Goal: Find specific page/section: Find specific page/section

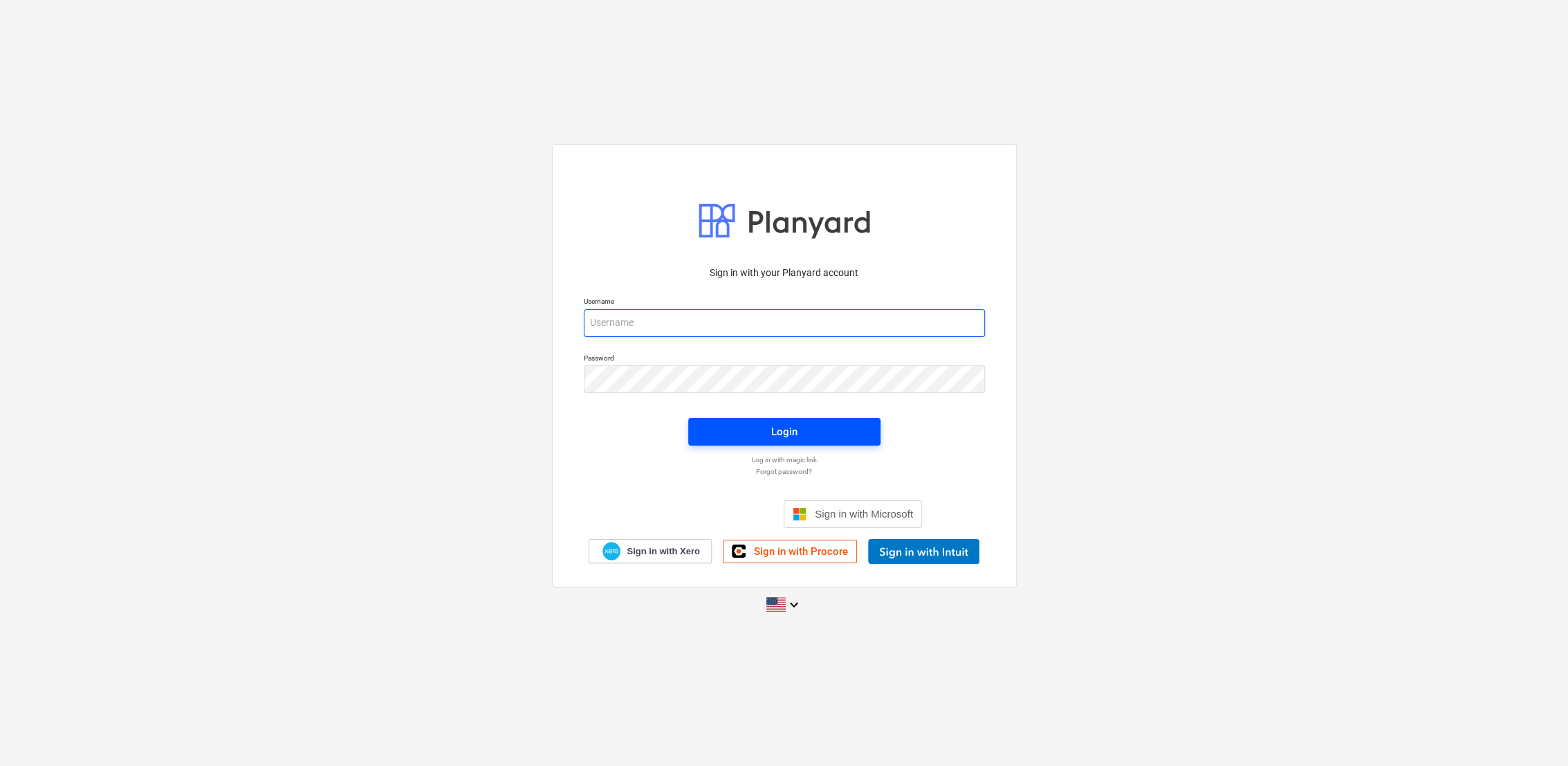
type input "[PERSON_NAME][EMAIL_ADDRESS][PERSON_NAME][DOMAIN_NAME]"
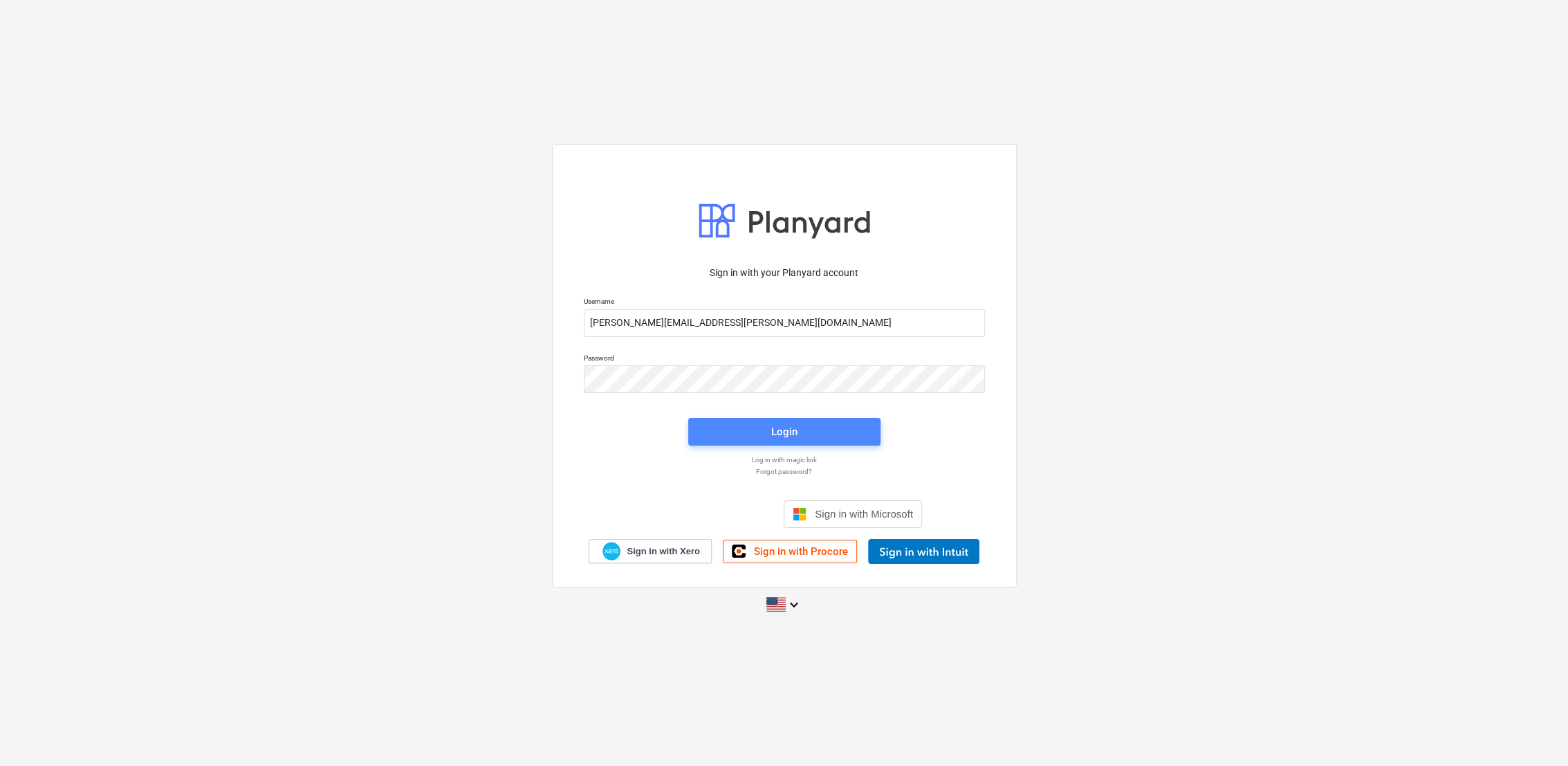
click at [756, 427] on span "Login" at bounding box center [784, 431] width 159 height 18
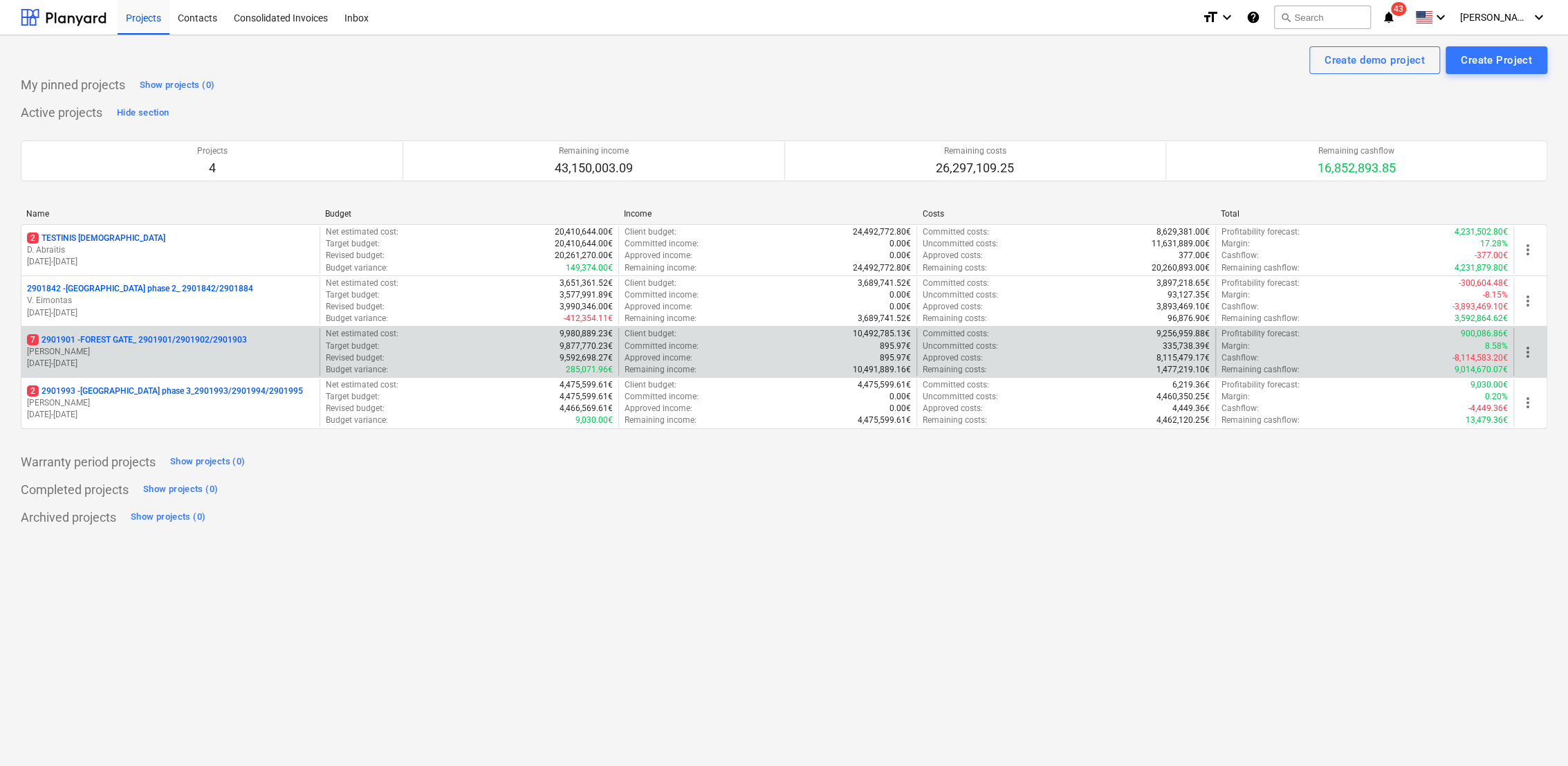
click at [169, 356] on p "[PERSON_NAME]" at bounding box center [170, 352] width 287 height 12
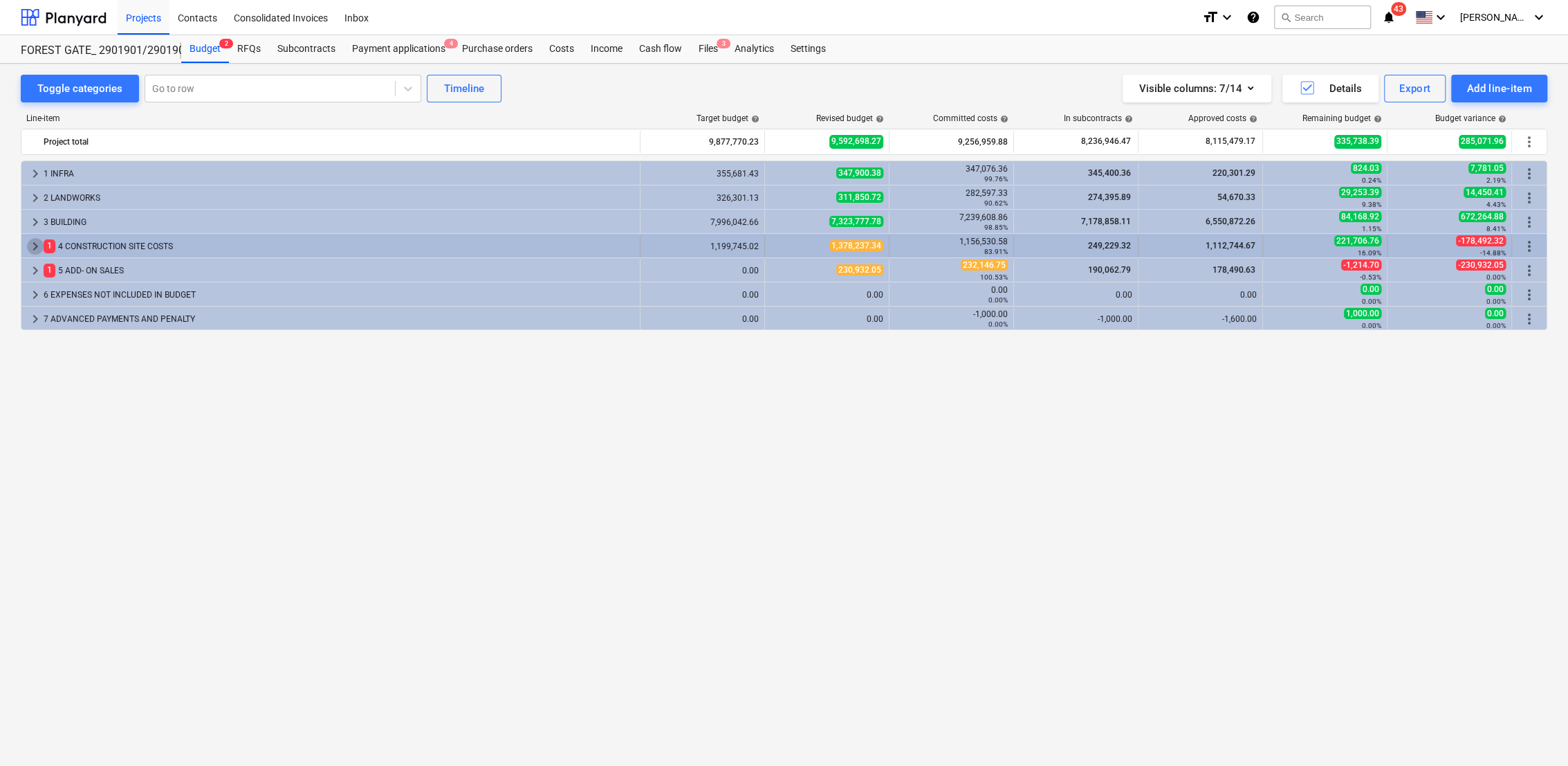
click at [32, 243] on span "keyboard_arrow_right" at bounding box center [35, 246] width 16 height 16
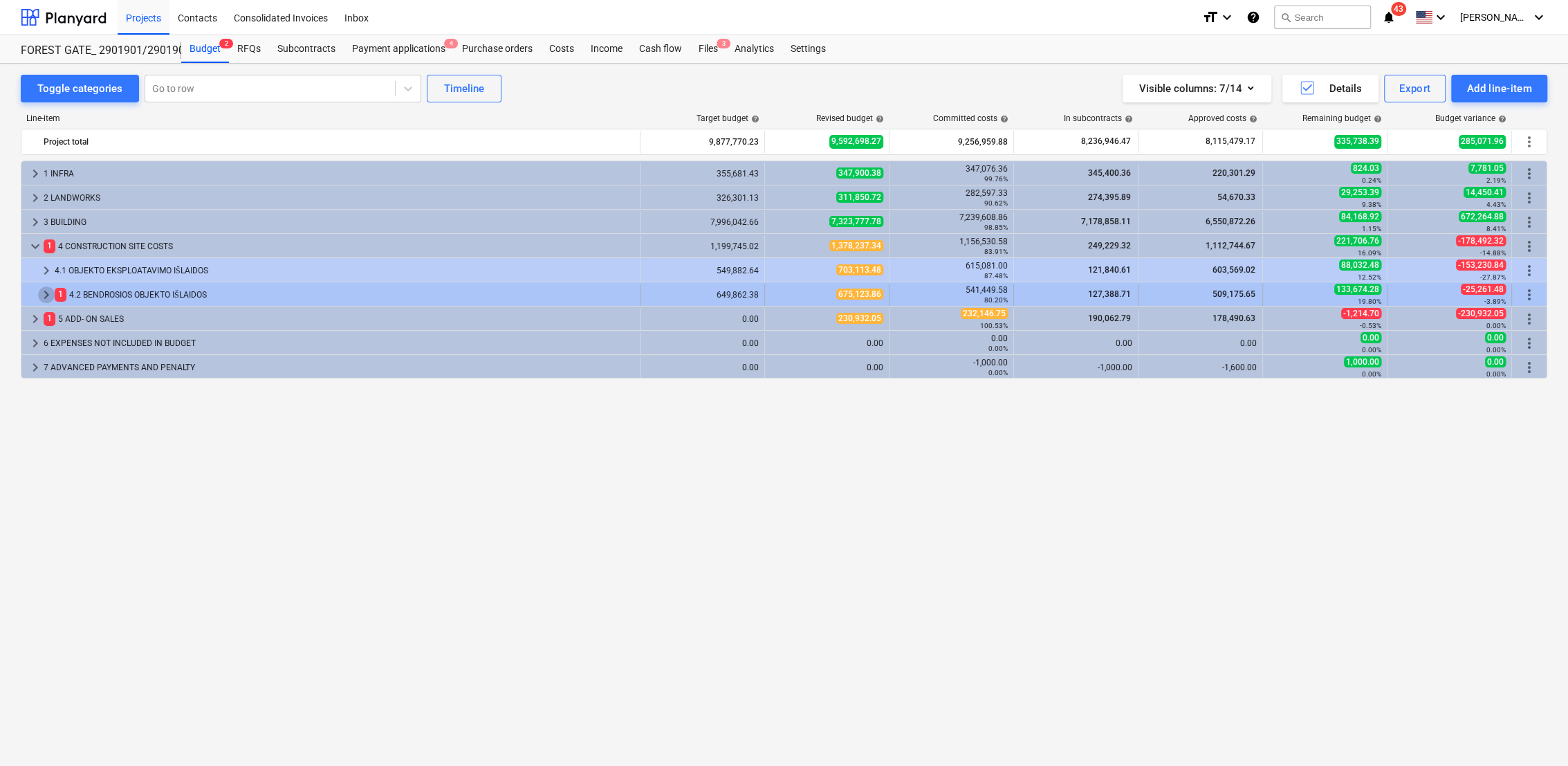
click at [44, 289] on span "keyboard_arrow_right" at bounding box center [46, 295] width 16 height 16
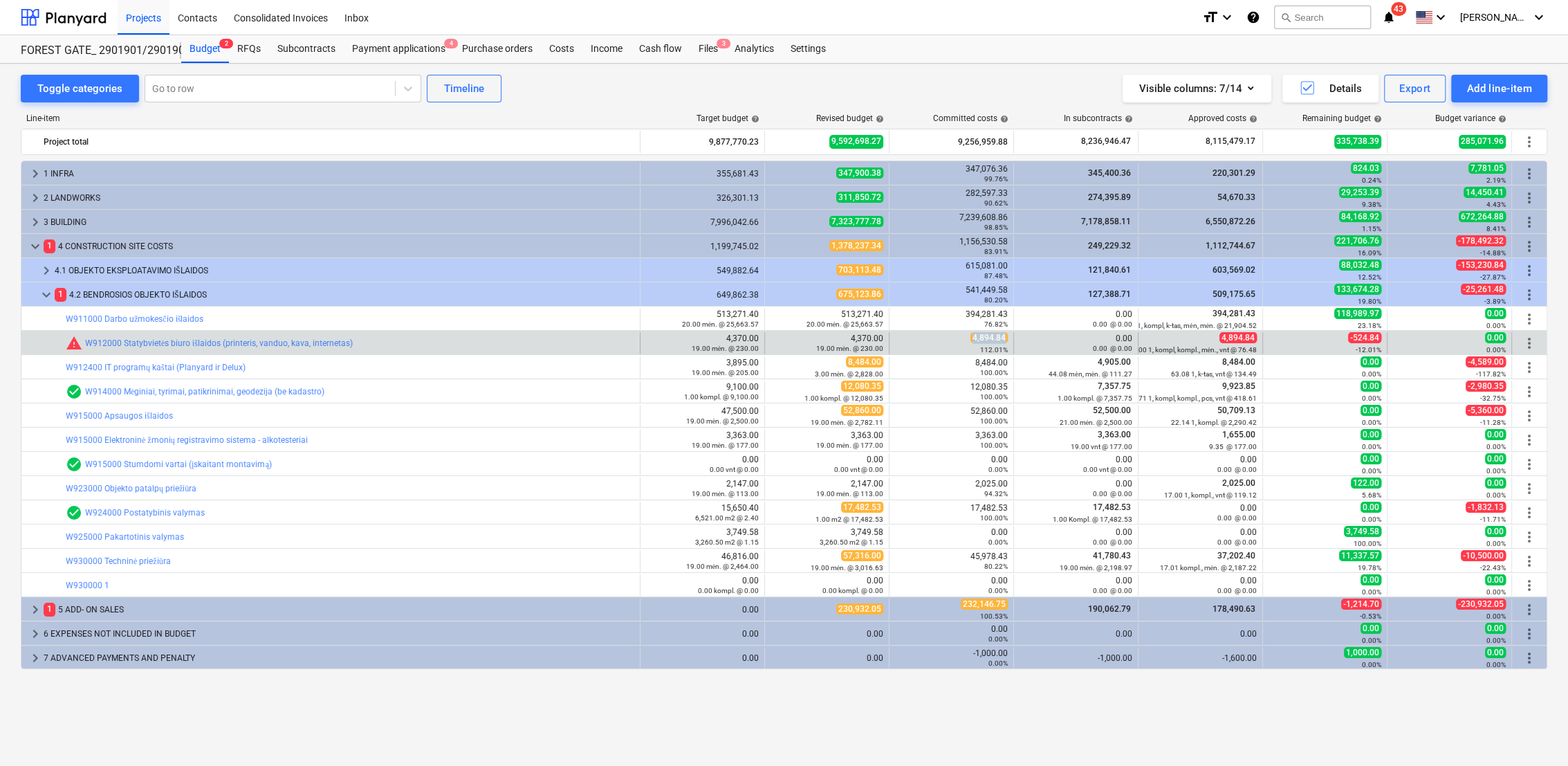
drag, startPoint x: 974, startPoint y: 336, endPoint x: 1007, endPoint y: 336, distance: 33.0
click at [1007, 336] on div "4,894.84 112.01%" at bounding box center [951, 343] width 112 height 21
drag, startPoint x: 1007, startPoint y: 336, endPoint x: 992, endPoint y: 336, distance: 15.0
copy span "4,894.84"
click at [778, 343] on div "19.00 mėn. @ 230.00" at bounding box center [827, 348] width 112 height 10
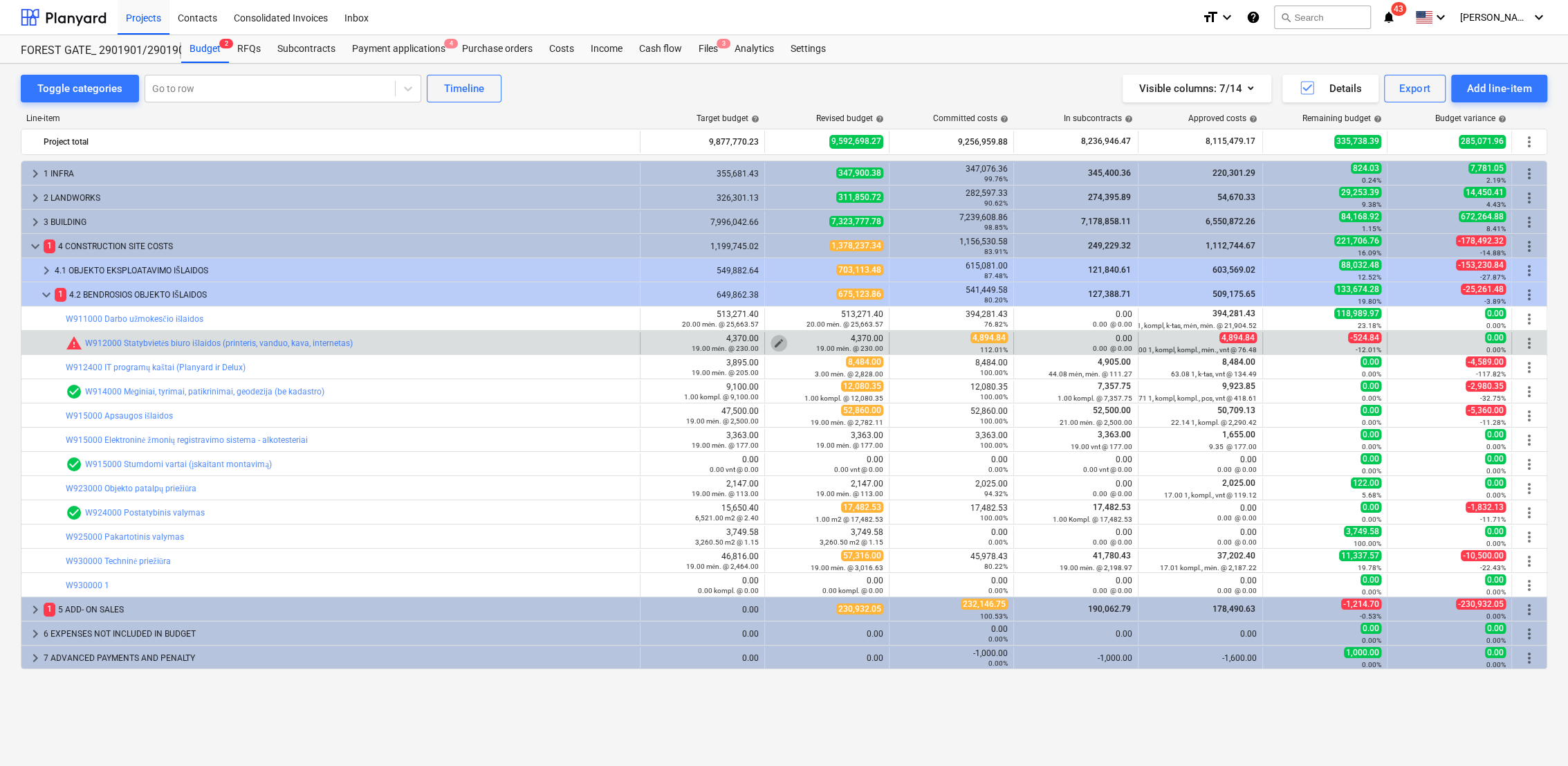
click at [776, 340] on span "edit" at bounding box center [778, 343] width 11 height 11
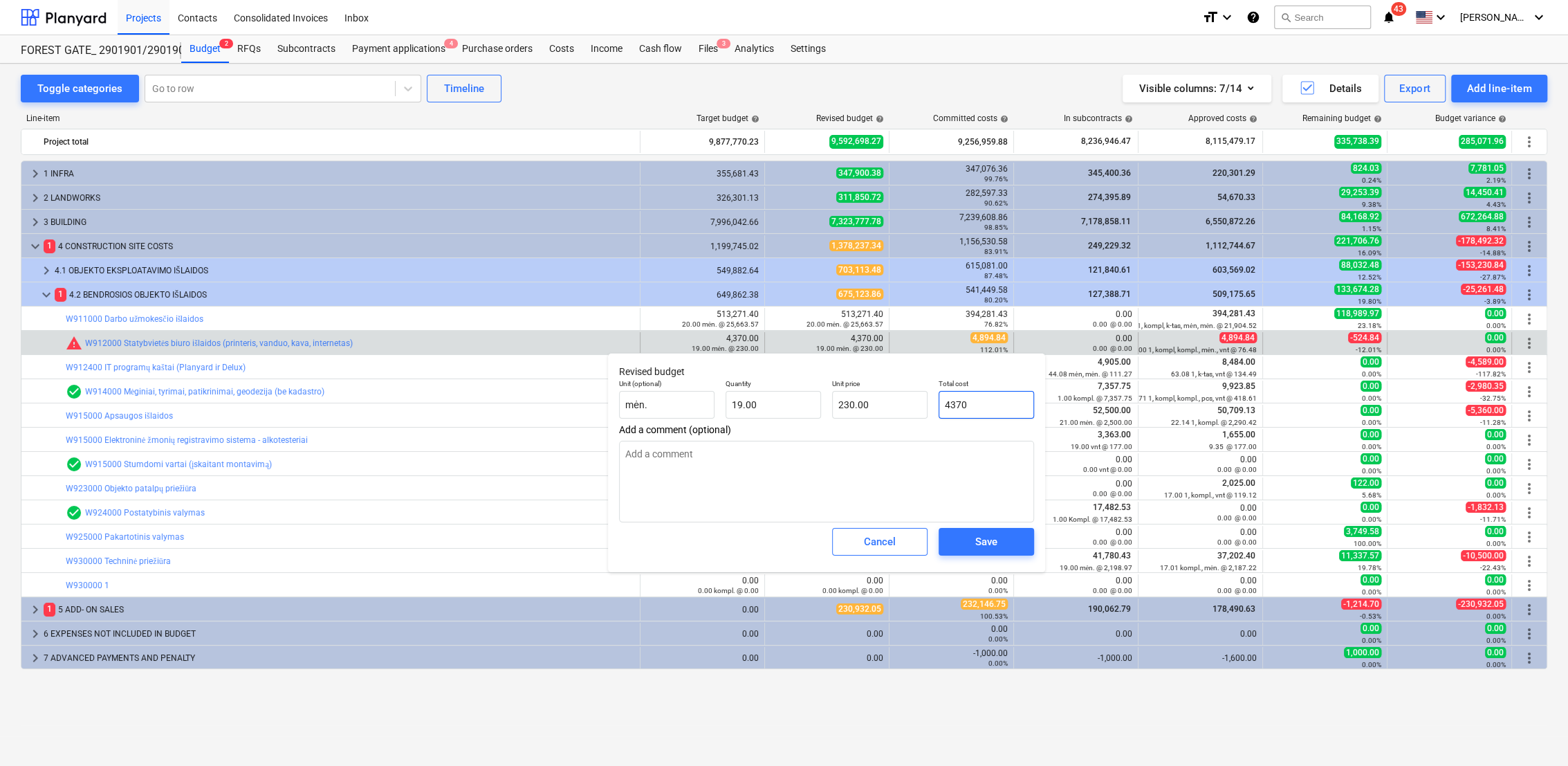
drag, startPoint x: 996, startPoint y: 404, endPoint x: 951, endPoint y: 404, distance: 45.0
click at [928, 406] on div "Unit (optional) mėn. Quantity 19.00 Unit price 230.00 Total cost 4370" at bounding box center [827, 399] width 426 height 50
paste input ",894.84"
type input "4,894.84"
type textarea "x"
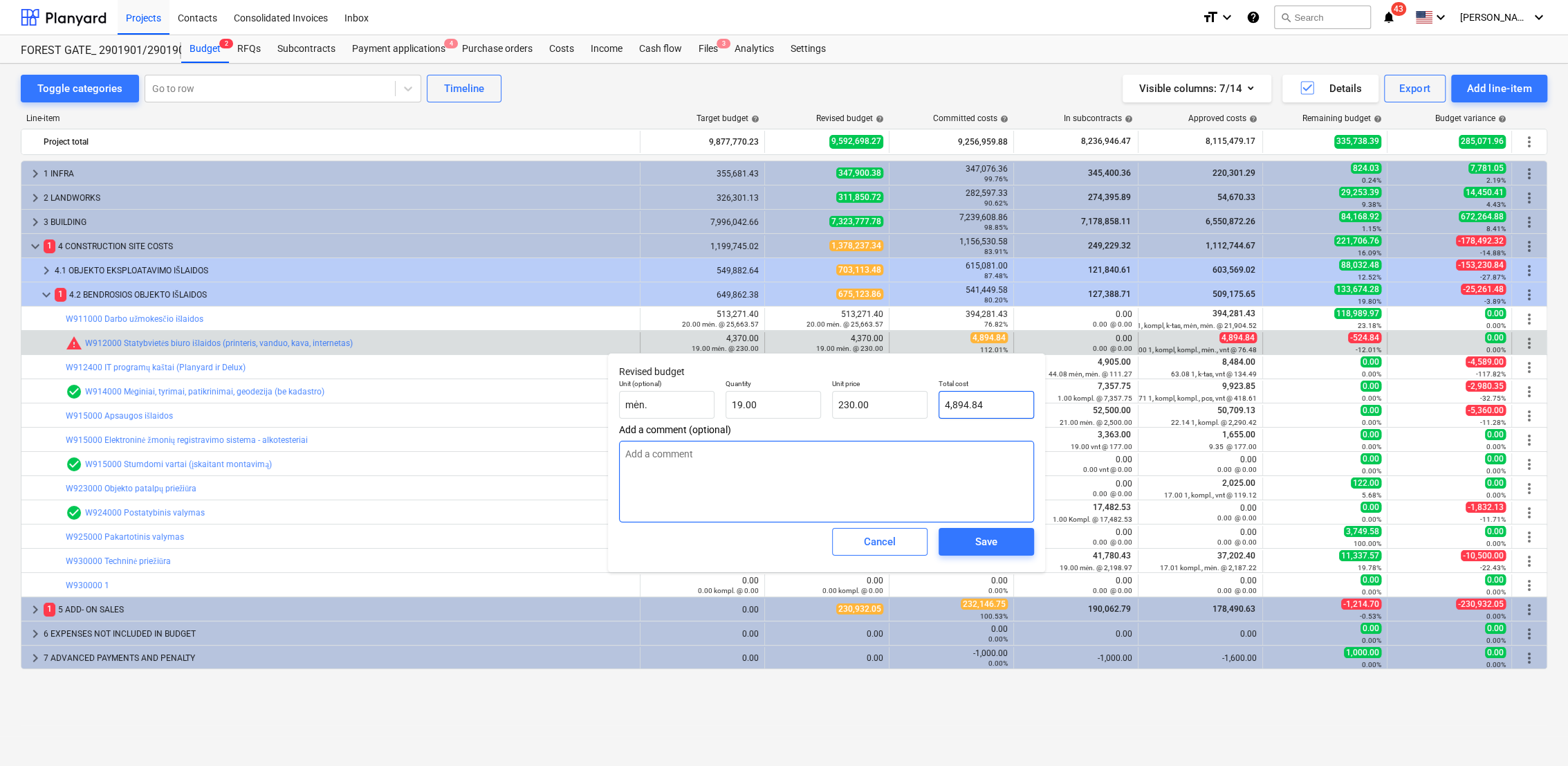
type input "257.62"
type input "4,894.84"
click at [981, 550] on div "Save" at bounding box center [986, 542] width 22 height 18
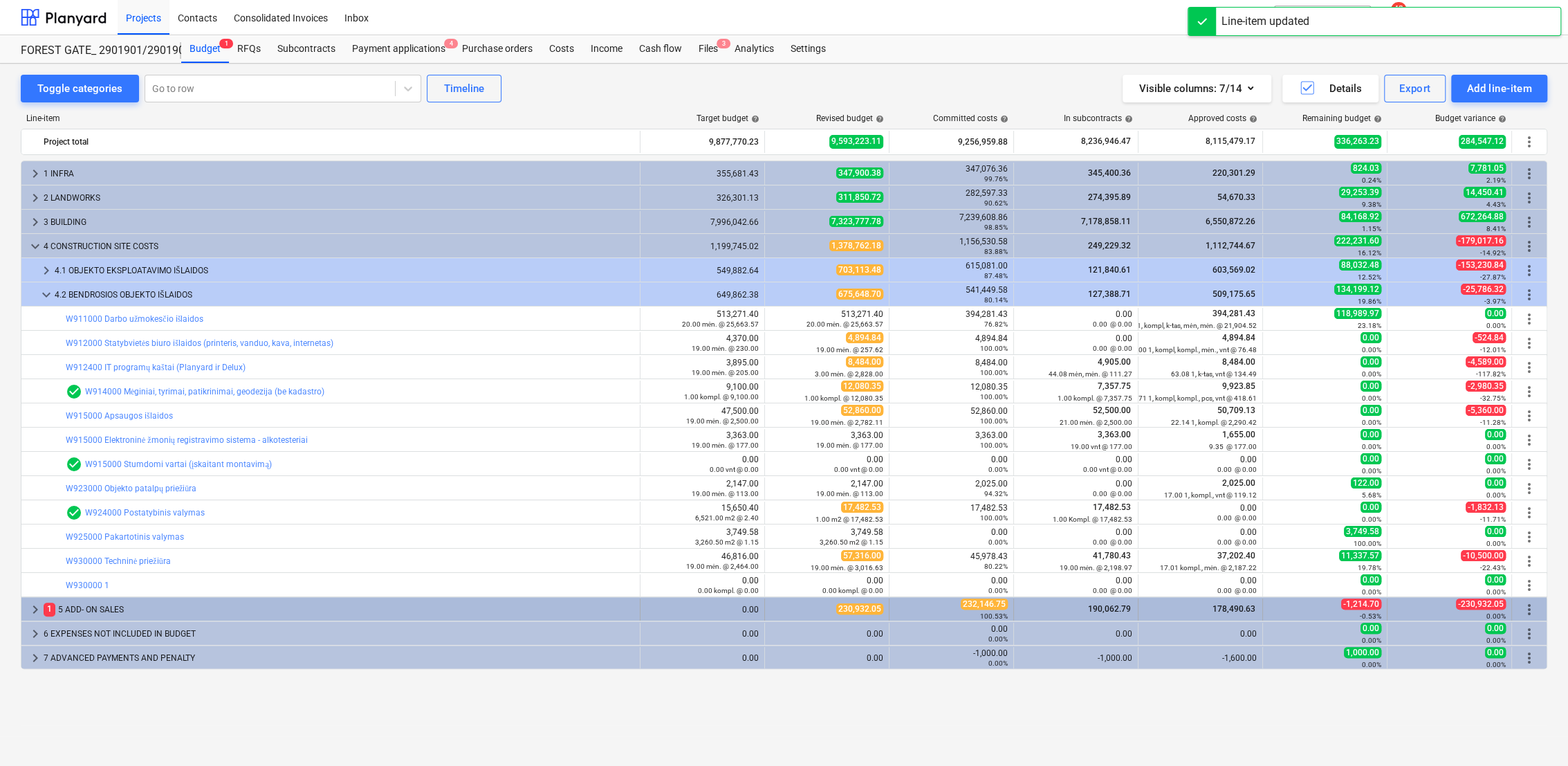
click at [36, 608] on span "keyboard_arrow_right" at bounding box center [35, 609] width 16 height 16
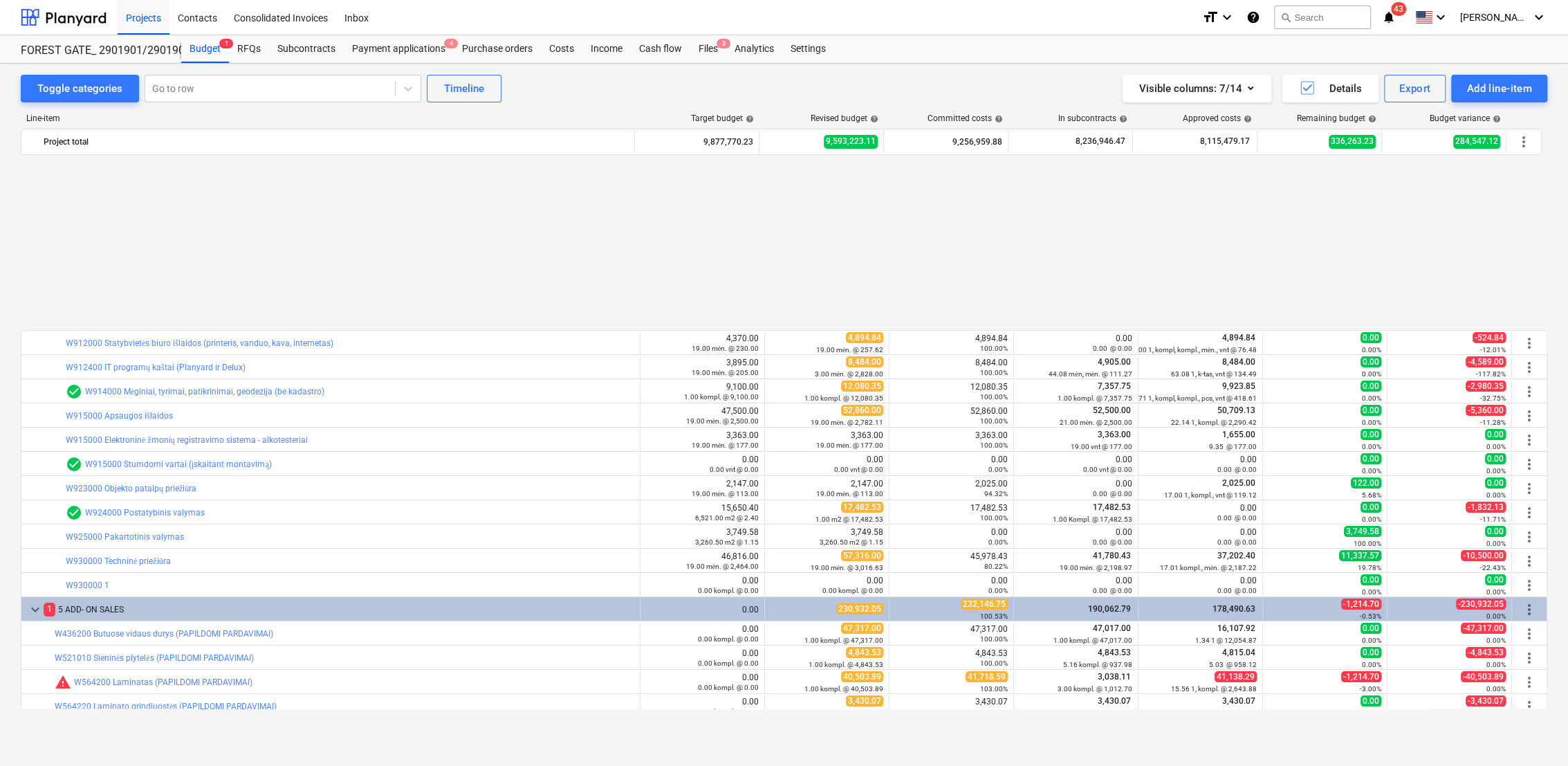
scroll to position [203, 0]
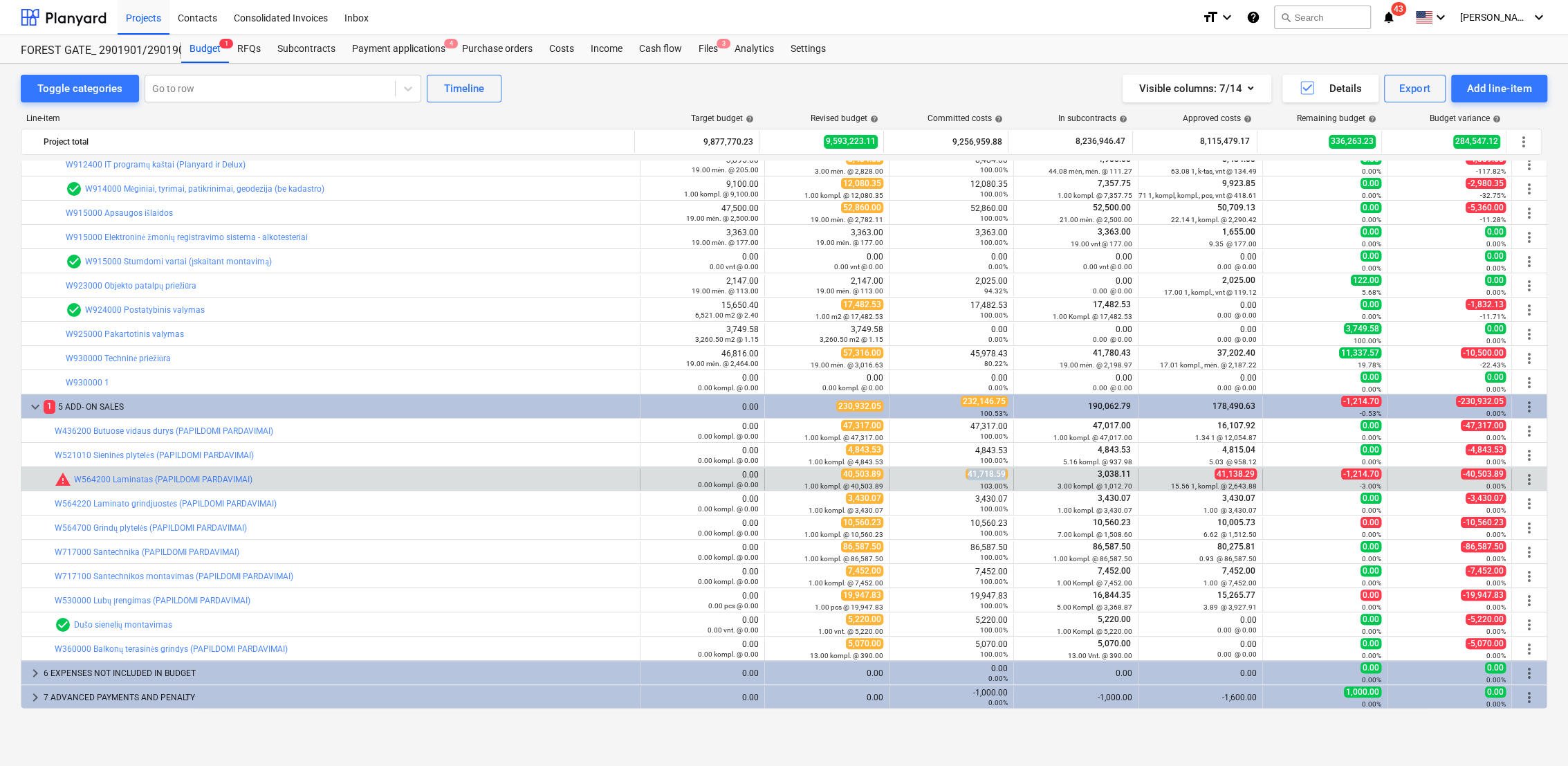
drag, startPoint x: 963, startPoint y: 474, endPoint x: 1002, endPoint y: 475, distance: 39.0
click at [1002, 475] on span "41,718.59" at bounding box center [986, 474] width 42 height 11
drag, startPoint x: 1002, startPoint y: 475, endPoint x: 994, endPoint y: 476, distance: 8.1
copy span "41,718.59"
click at [775, 476] on span "edit" at bounding box center [778, 479] width 11 height 11
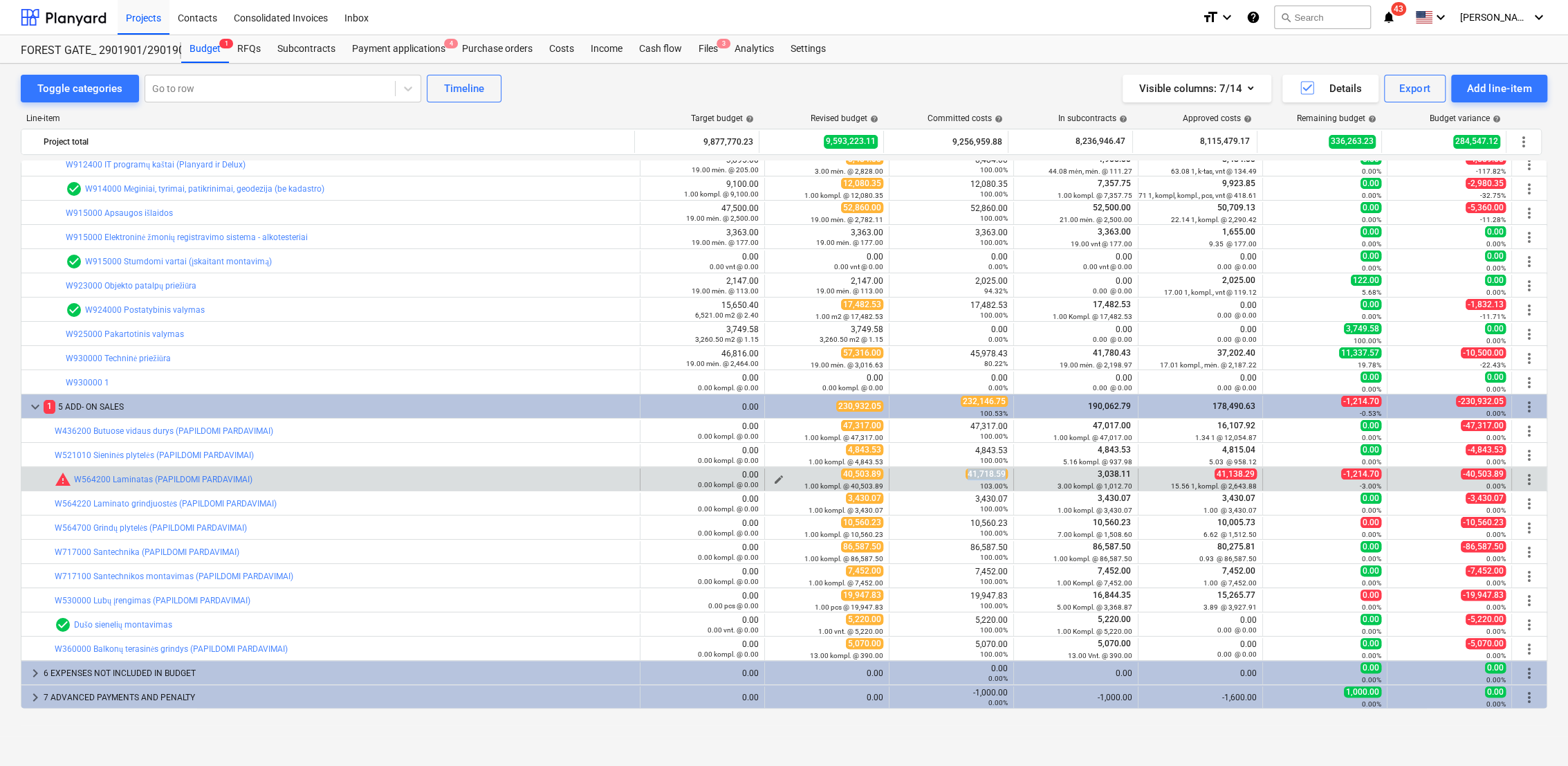
type textarea "x"
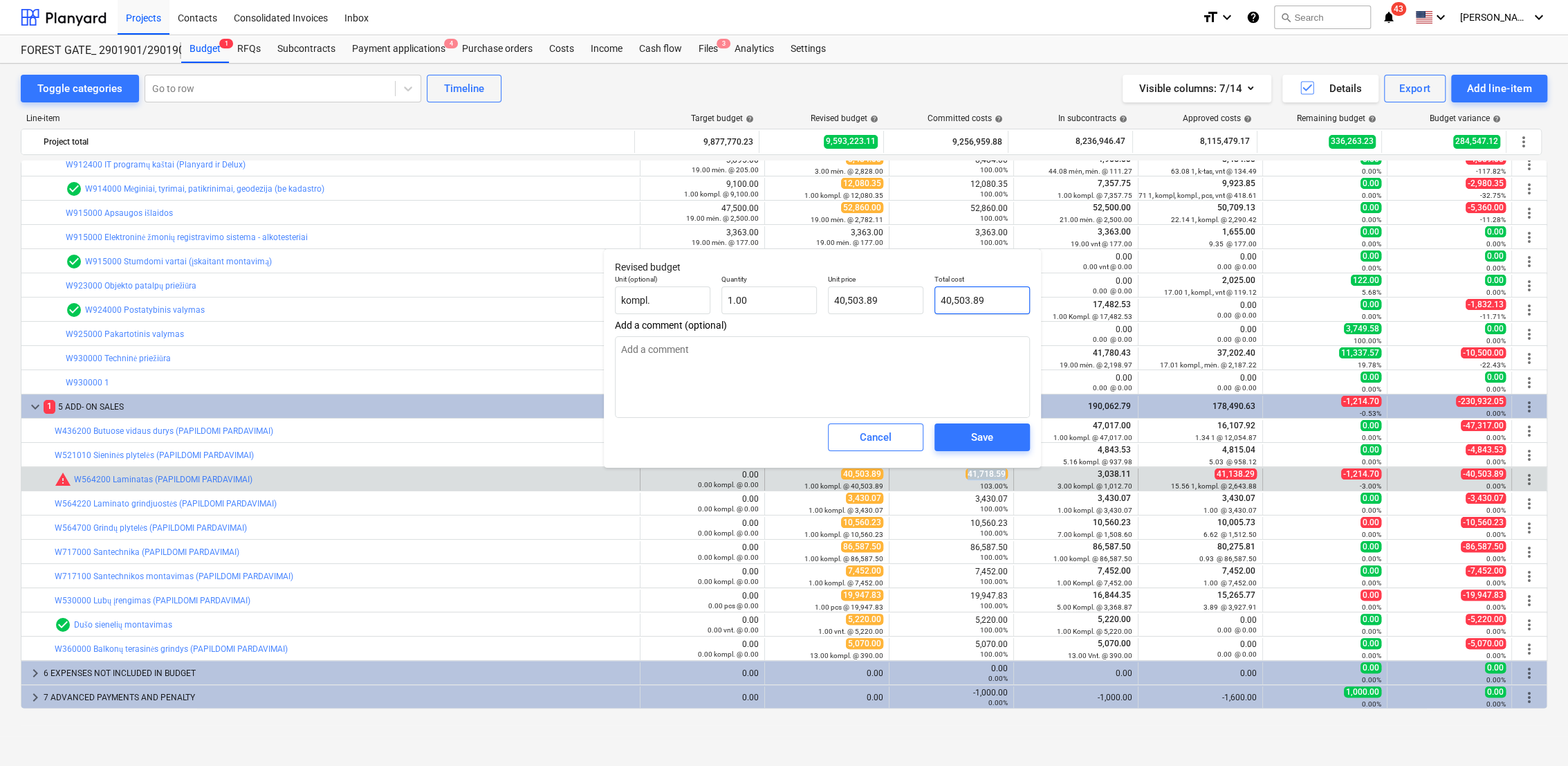
type input "40503.89"
click at [938, 304] on input "40503.89" at bounding box center [982, 300] width 95 height 27
paste input "1,718.5"
type textarea "x"
type input "41,718.59"
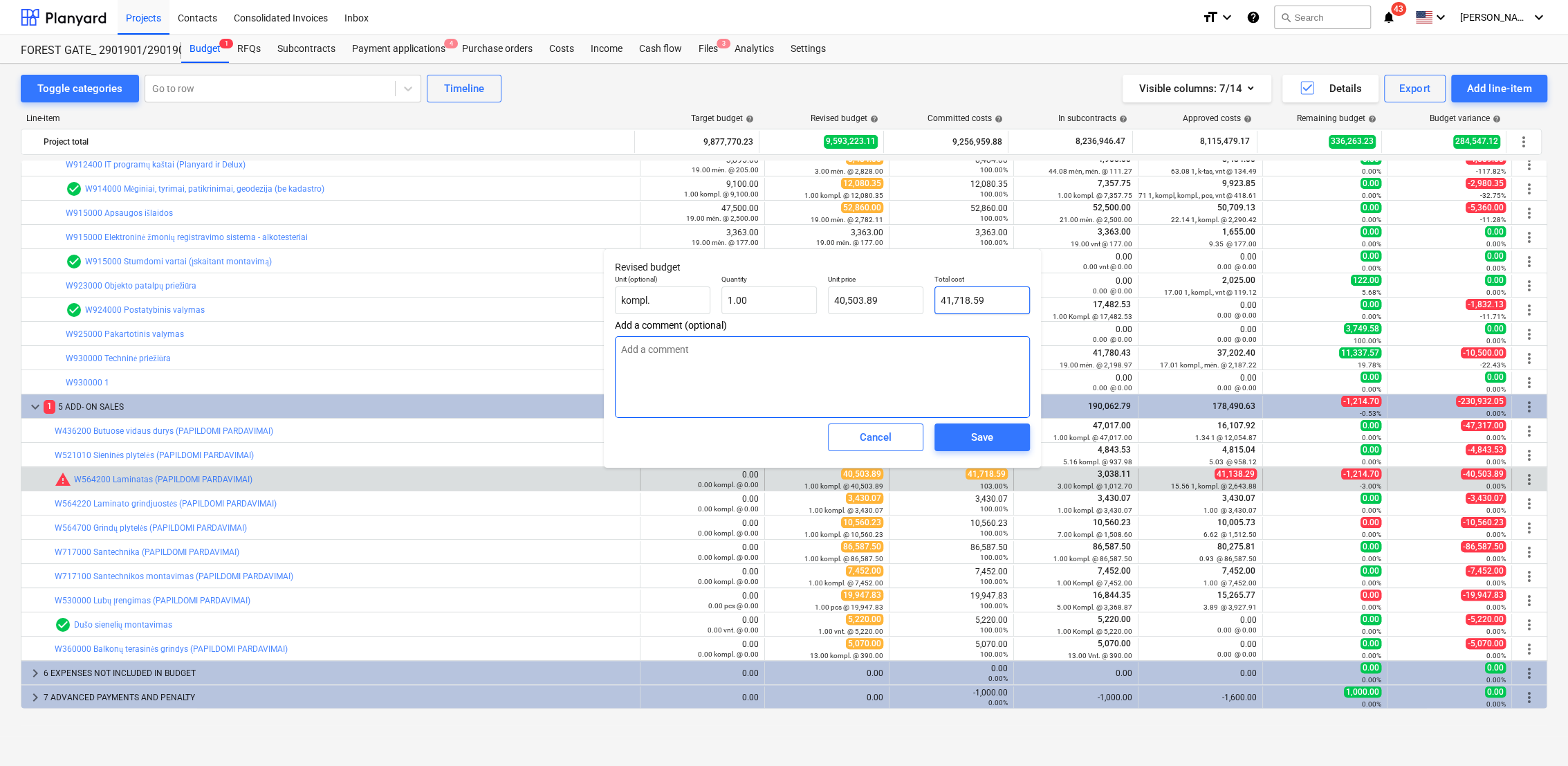
type input "41,718.59"
click at [985, 437] on div "Save" at bounding box center [982, 437] width 22 height 18
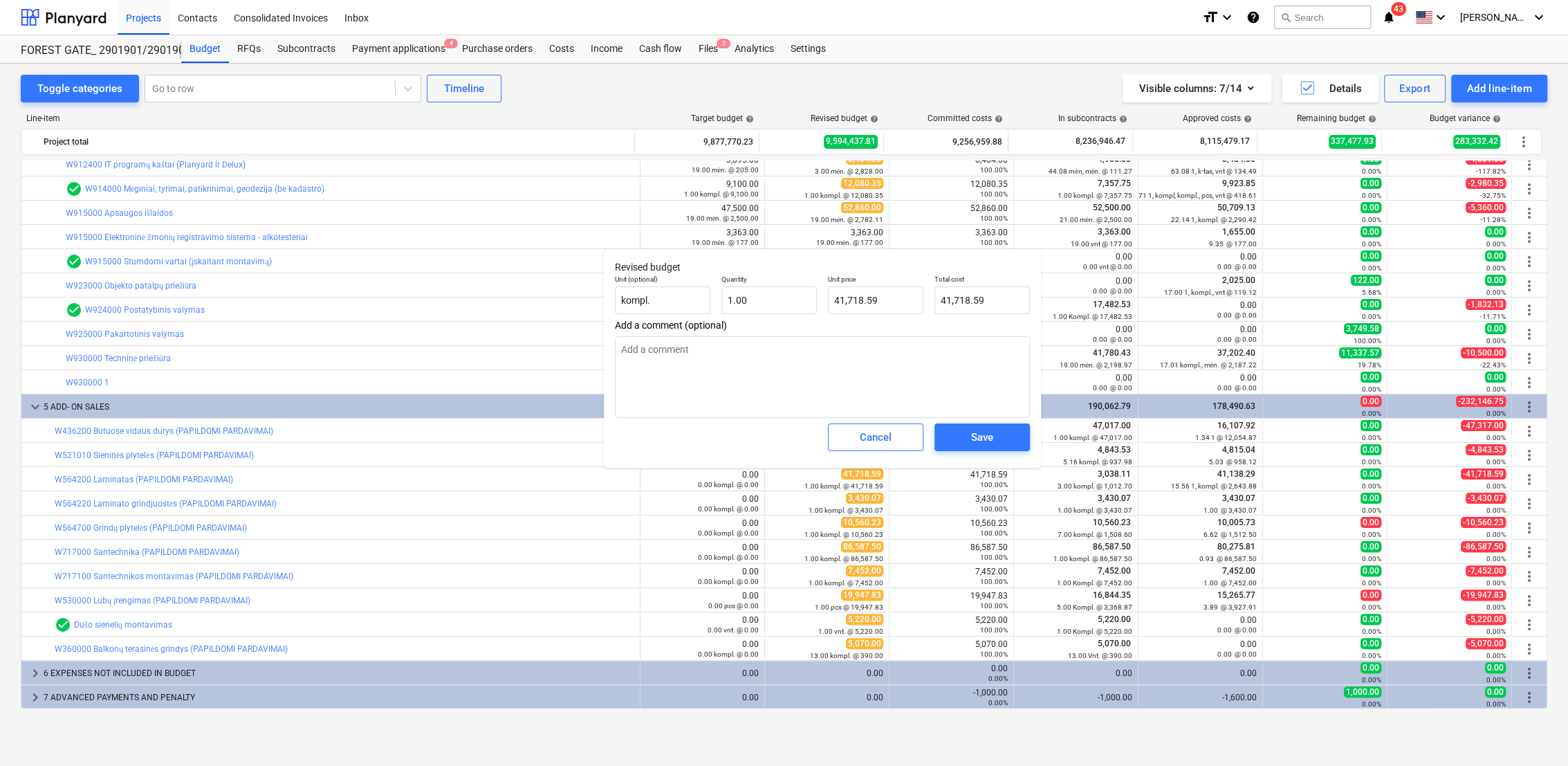
type textarea "x"
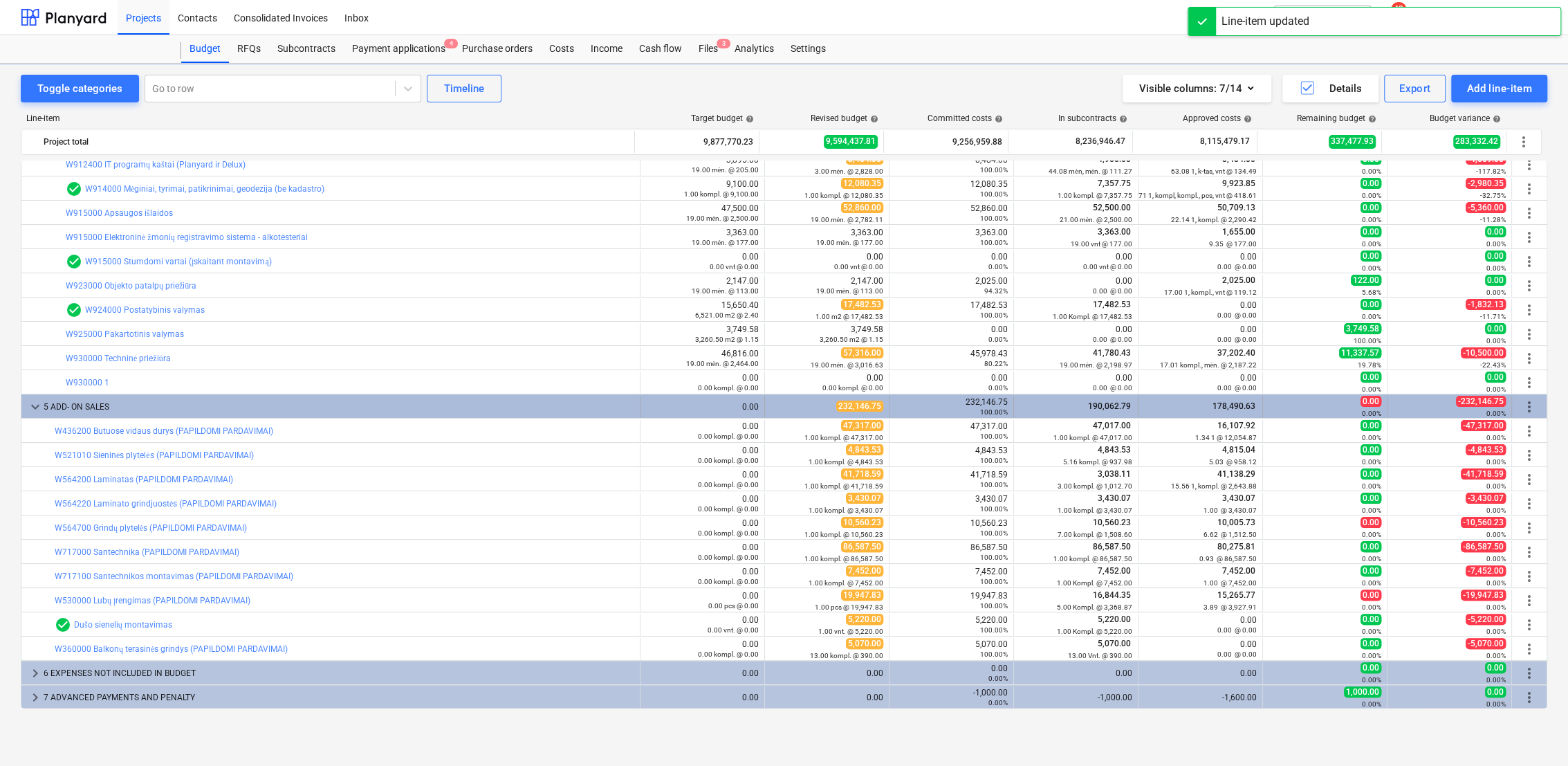
click at [37, 404] on span "keyboard_arrow_down" at bounding box center [35, 406] width 16 height 16
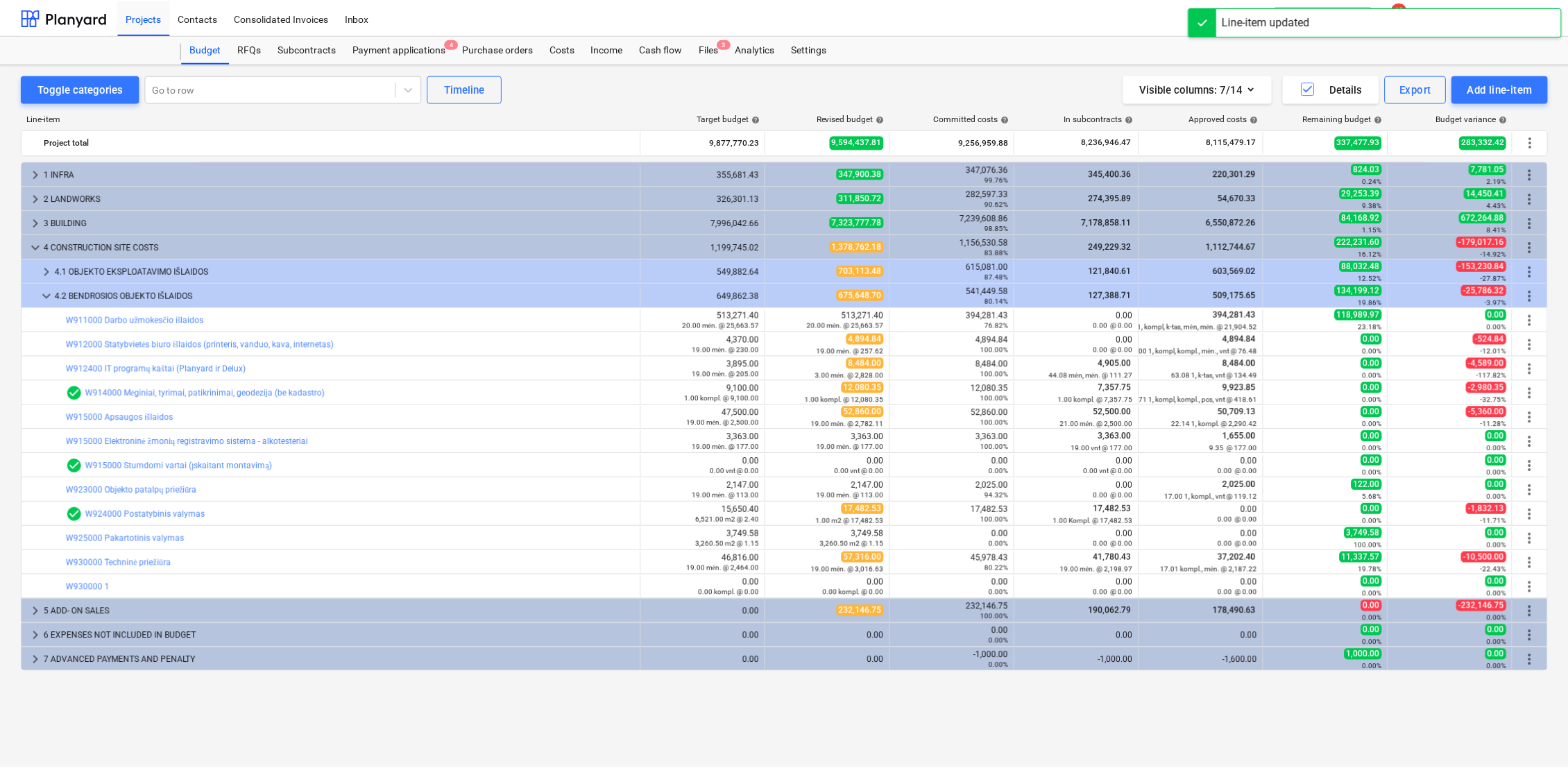
scroll to position [0, 0]
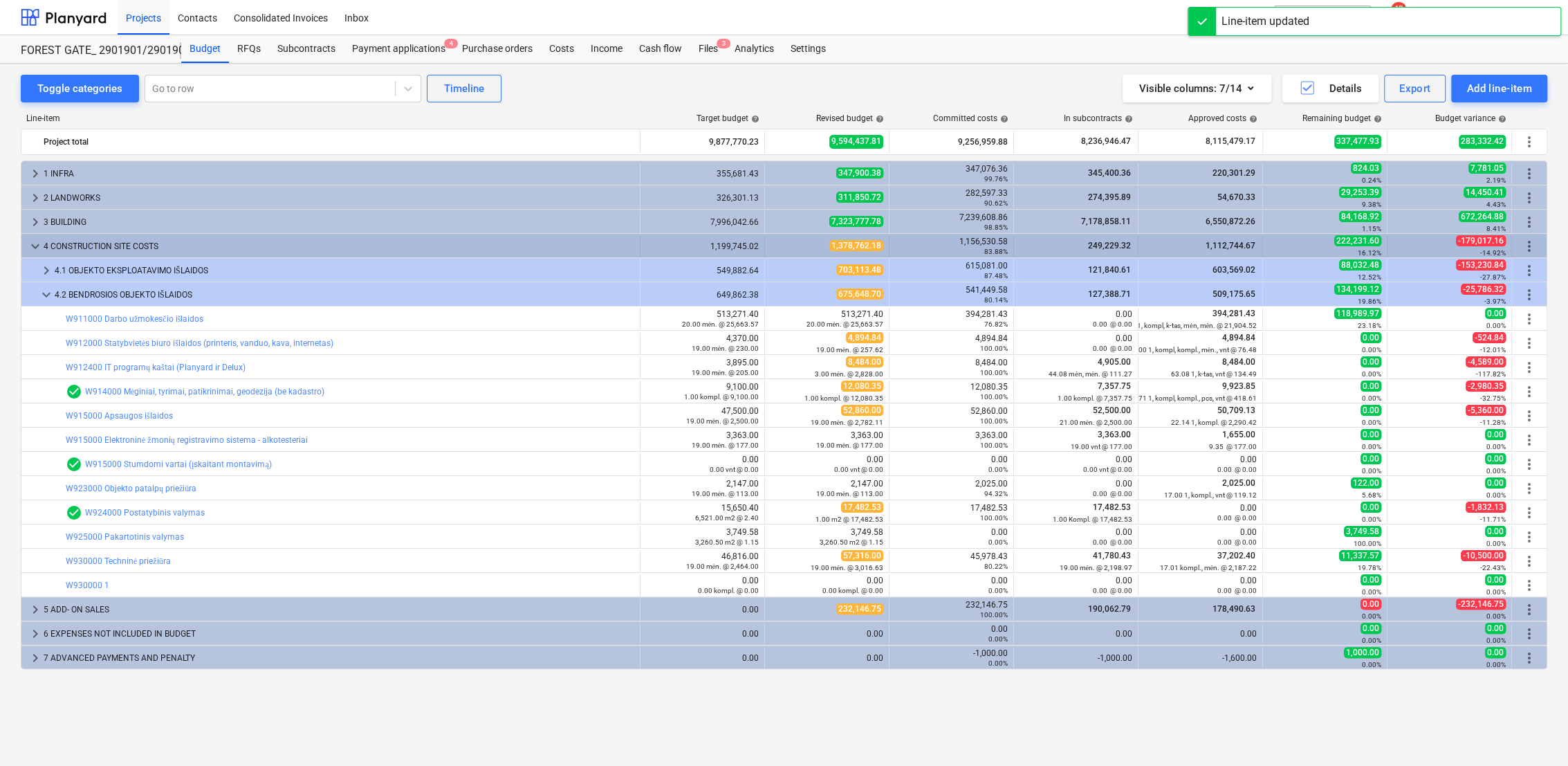
click at [41, 243] on span "keyboard_arrow_down" at bounding box center [35, 246] width 16 height 16
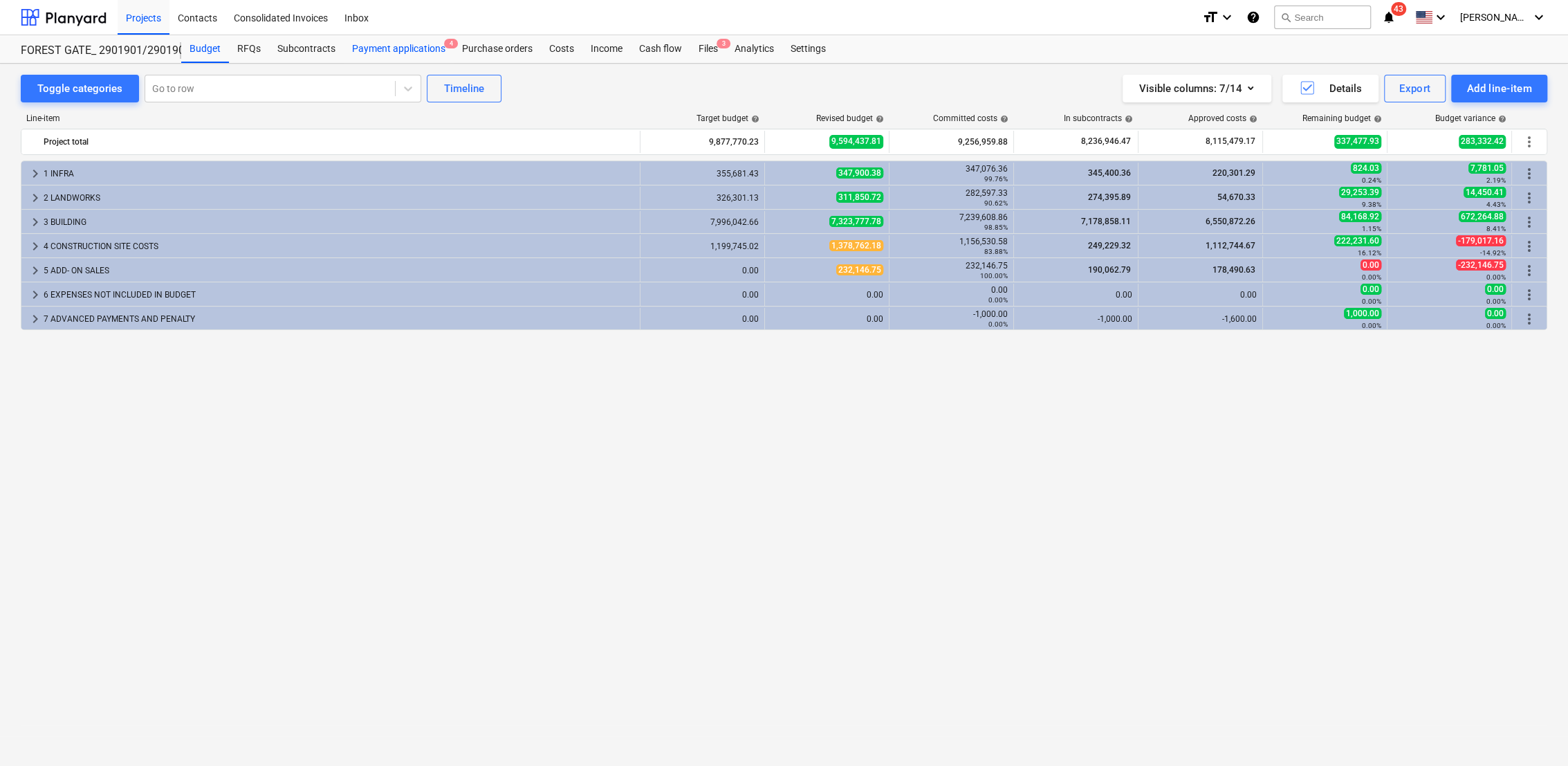
click at [413, 50] on div "Payment applications 4" at bounding box center [398, 49] width 110 height 27
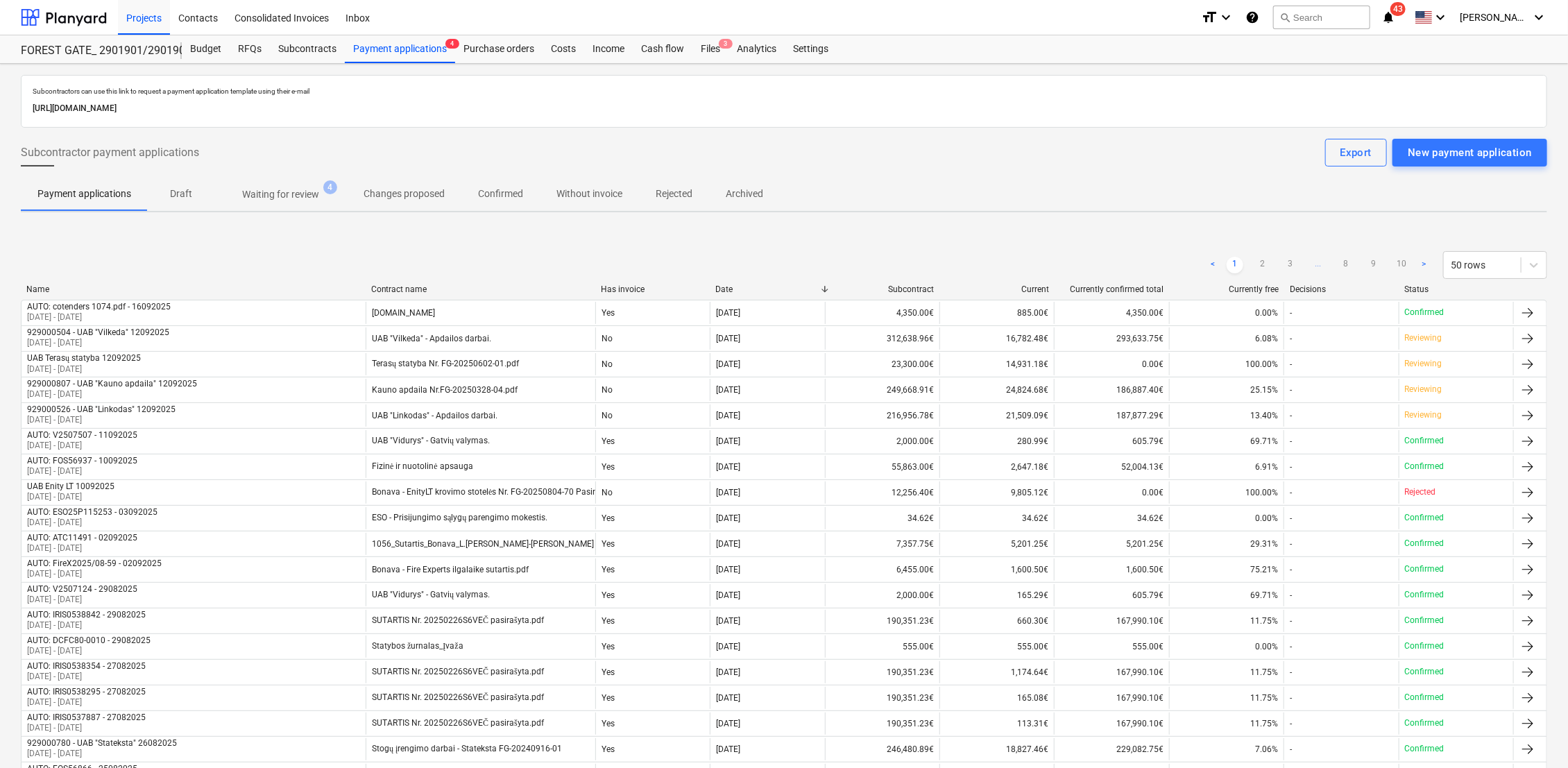
click at [293, 193] on p "Waiting for review" at bounding box center [281, 194] width 77 height 15
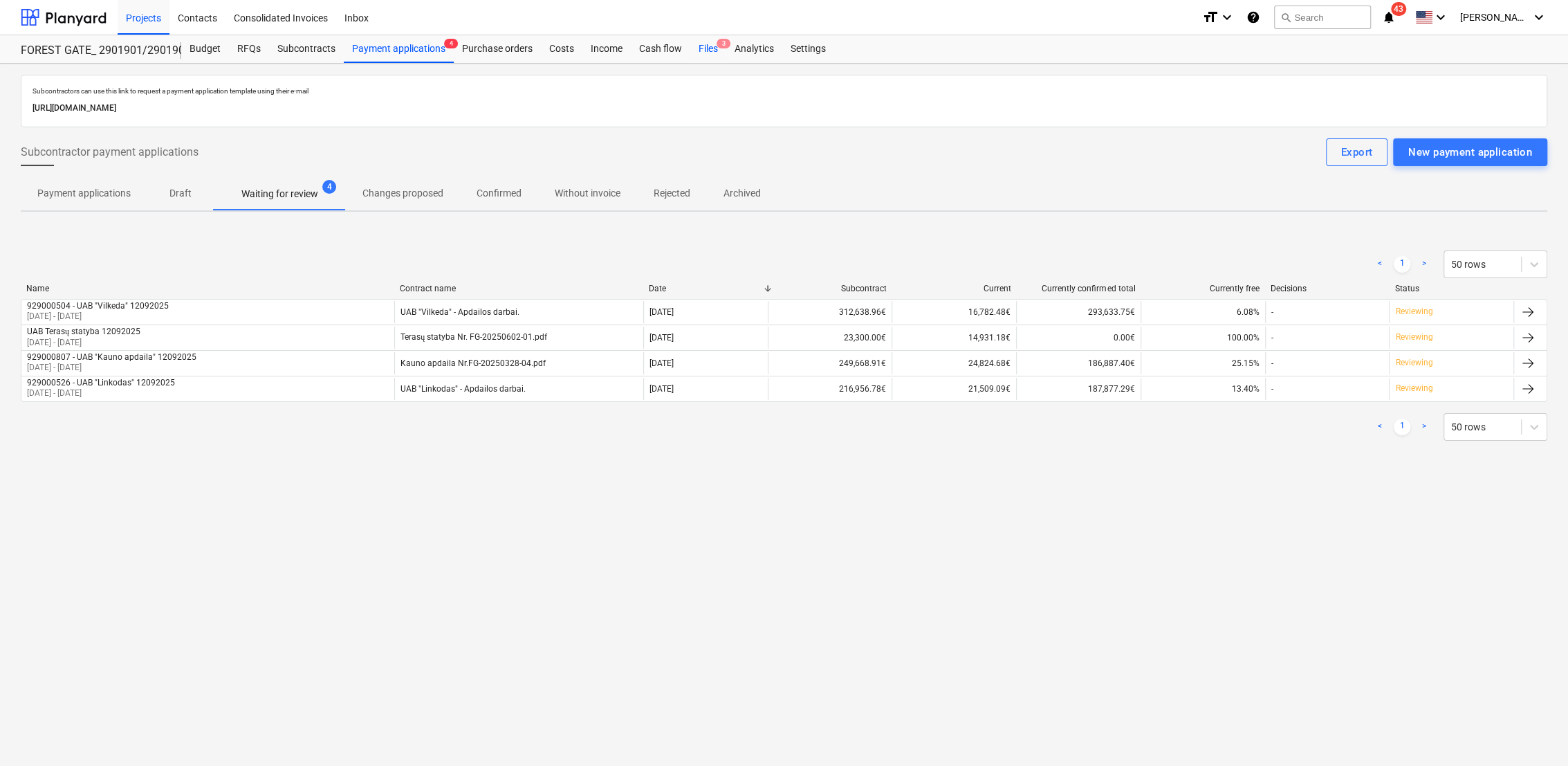
click at [715, 48] on div "Files 3" at bounding box center [708, 49] width 36 height 27
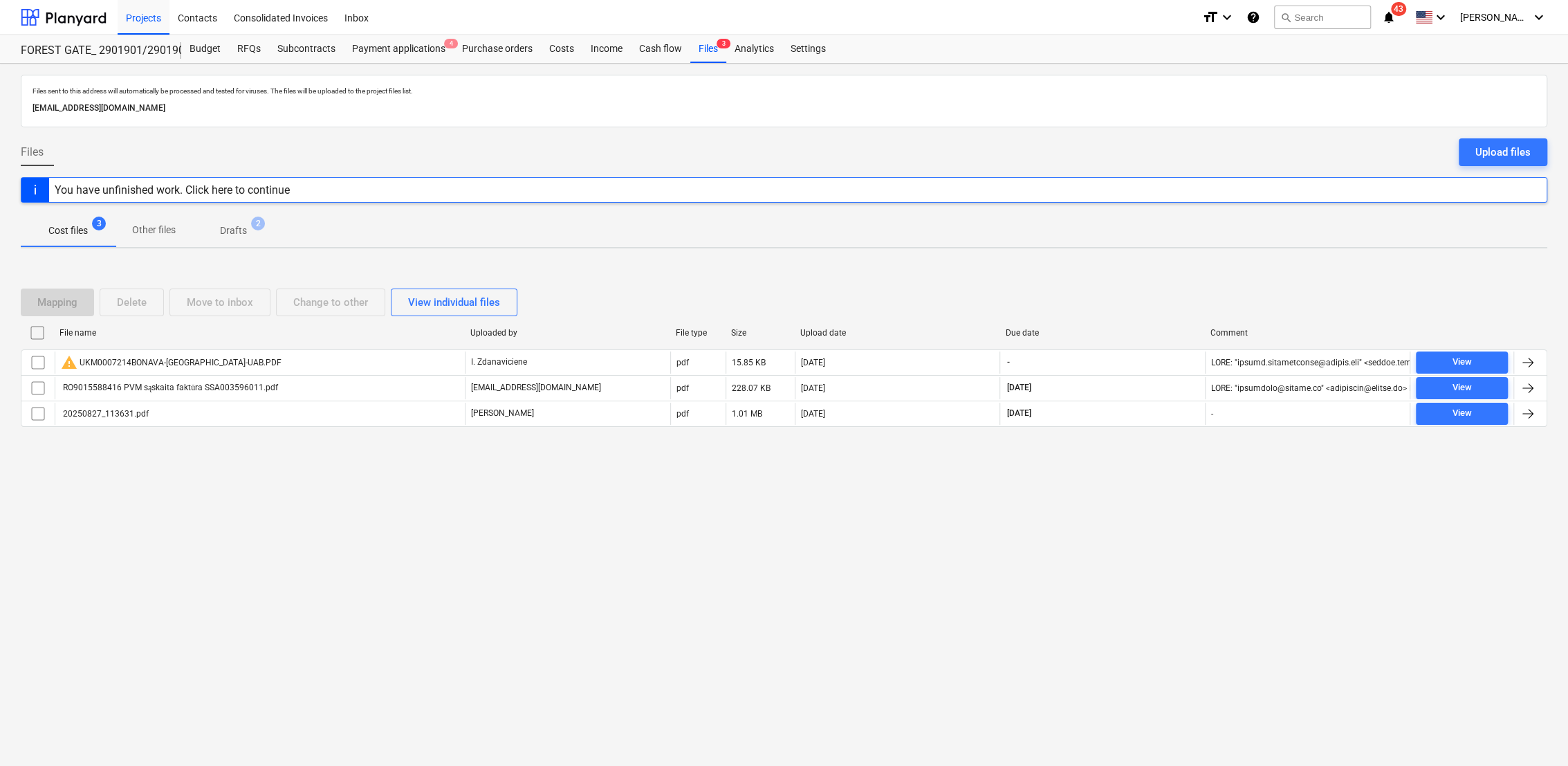
click at [244, 232] on p "Drafts" at bounding box center [233, 231] width 27 height 15
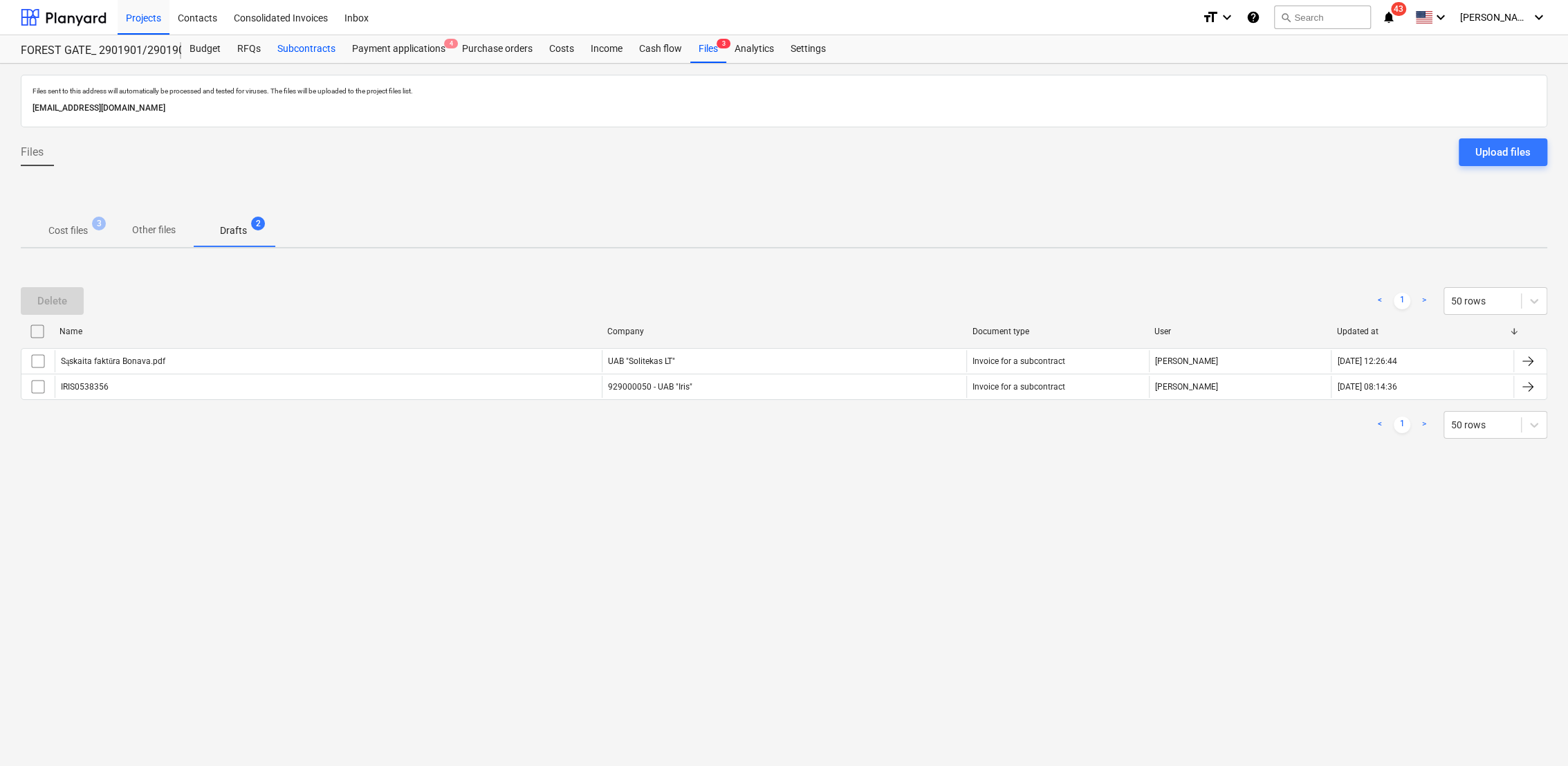
click at [301, 58] on div "Subcontracts" at bounding box center [306, 49] width 75 height 27
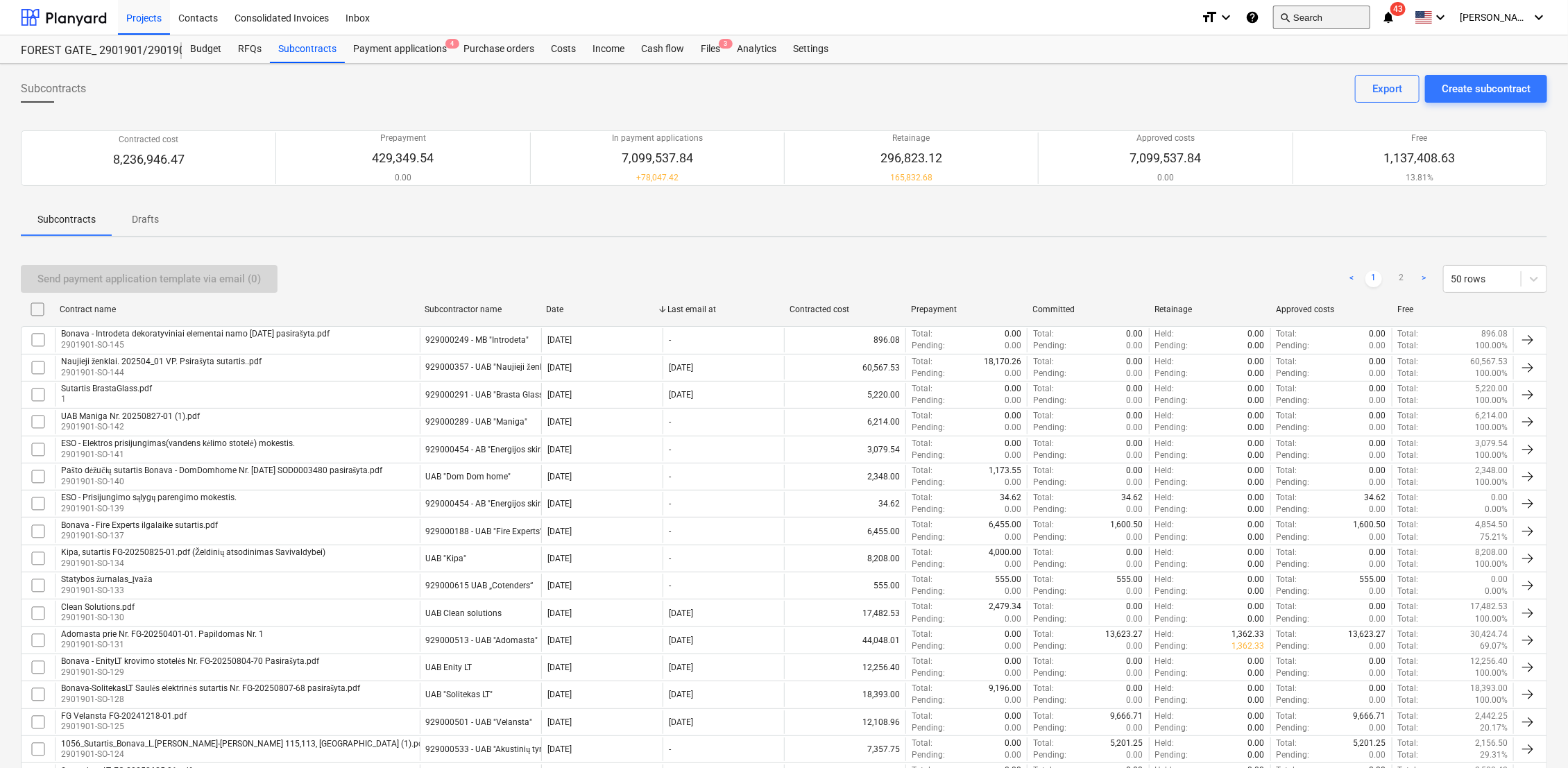
click at [1345, 25] on button "search Search" at bounding box center [1322, 17] width 97 height 24
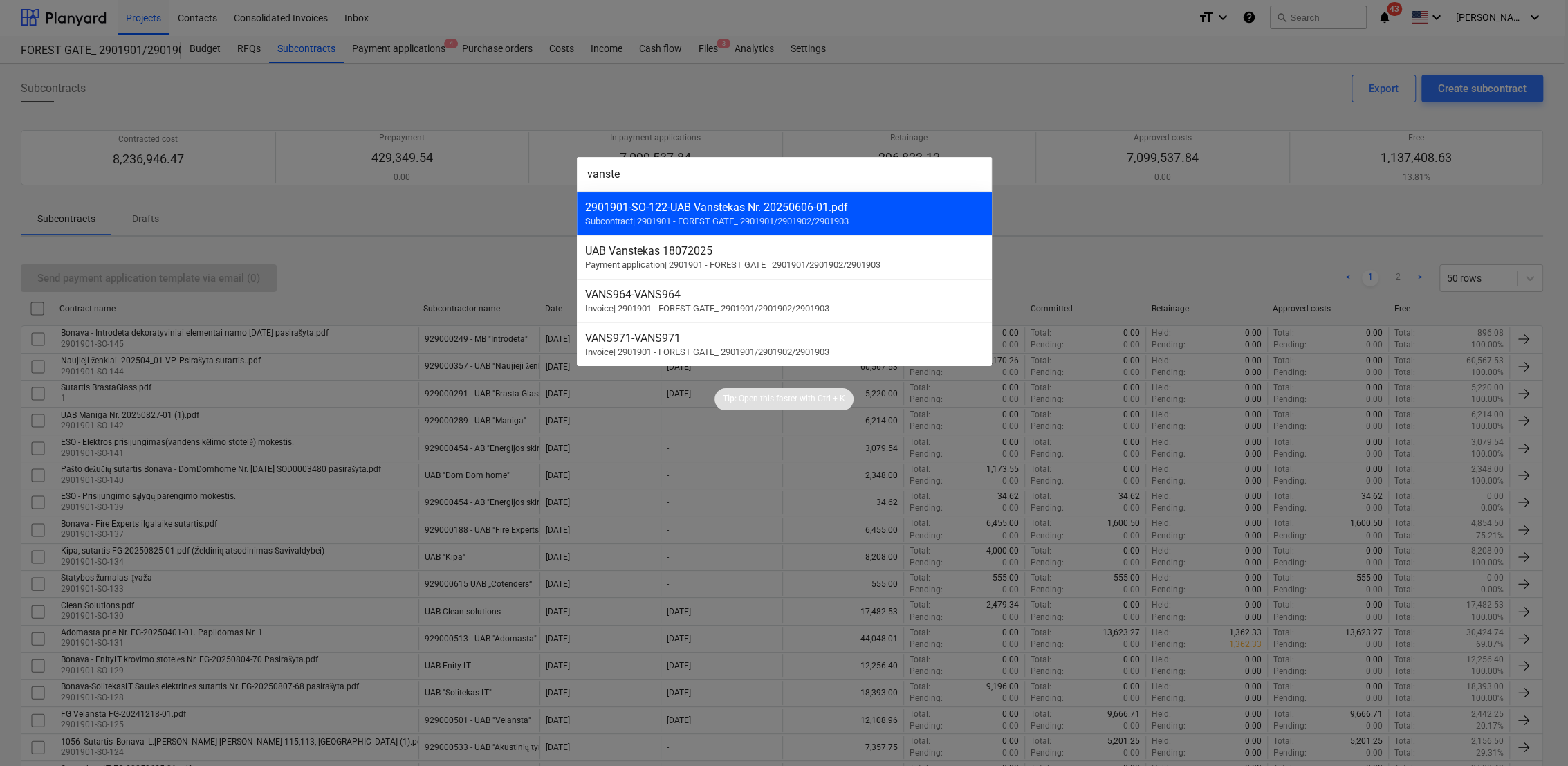
type input "vanste"
click at [686, 217] on span "Subcontract | 2901901 - FOREST GATE_ 2901901/2901902/2901903" at bounding box center [717, 221] width 263 height 10
